Goal: Task Accomplishment & Management: Manage account settings

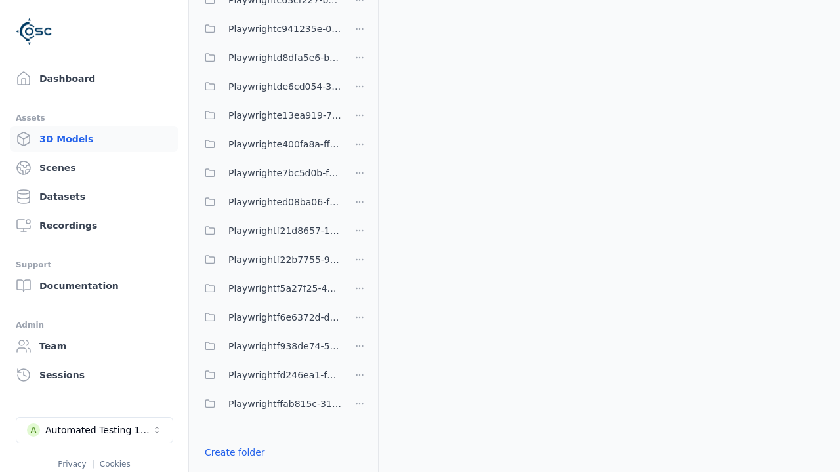
click at [234, 453] on link "Create folder" at bounding box center [235, 452] width 60 height 13
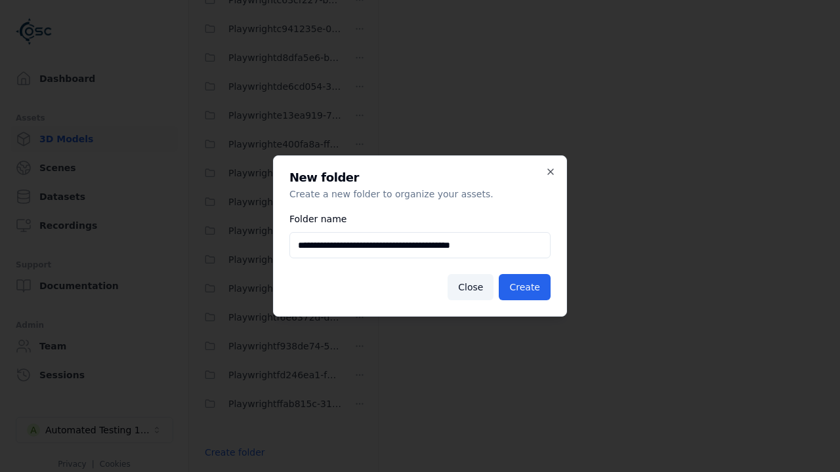
type input "**********"
click at [524, 287] on button "Create" at bounding box center [525, 287] width 52 height 26
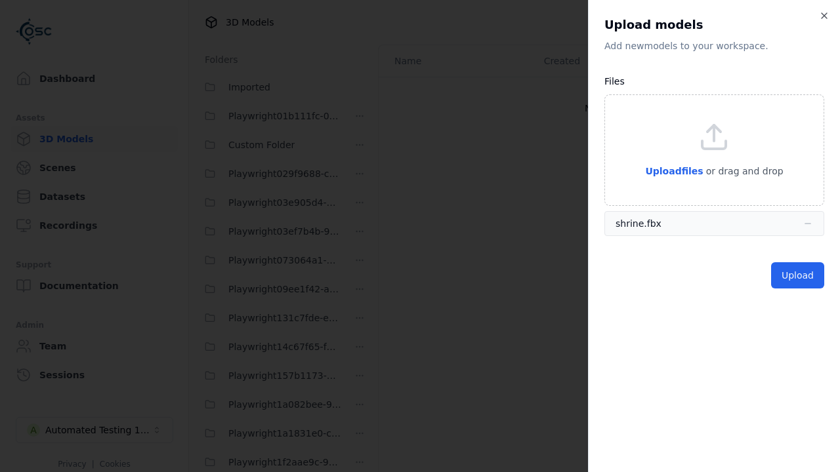
click at [797, 276] on button "Upload" at bounding box center [797, 275] width 53 height 26
